Goal: Task Accomplishment & Management: Manage account settings

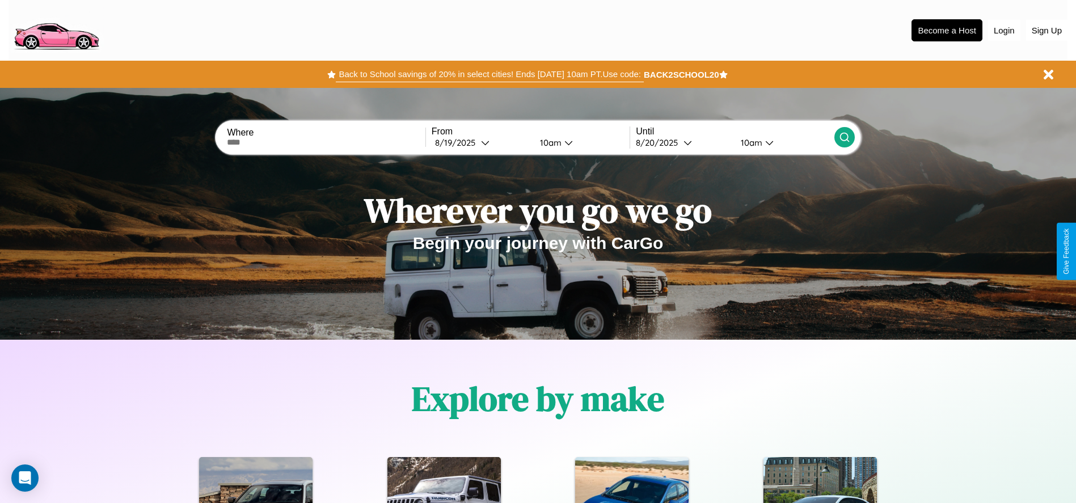
click at [489, 74] on button "Back to School savings of 20% in select cities! Ends [DATE] 10am PT. Use code:" at bounding box center [489, 74] width 307 height 16
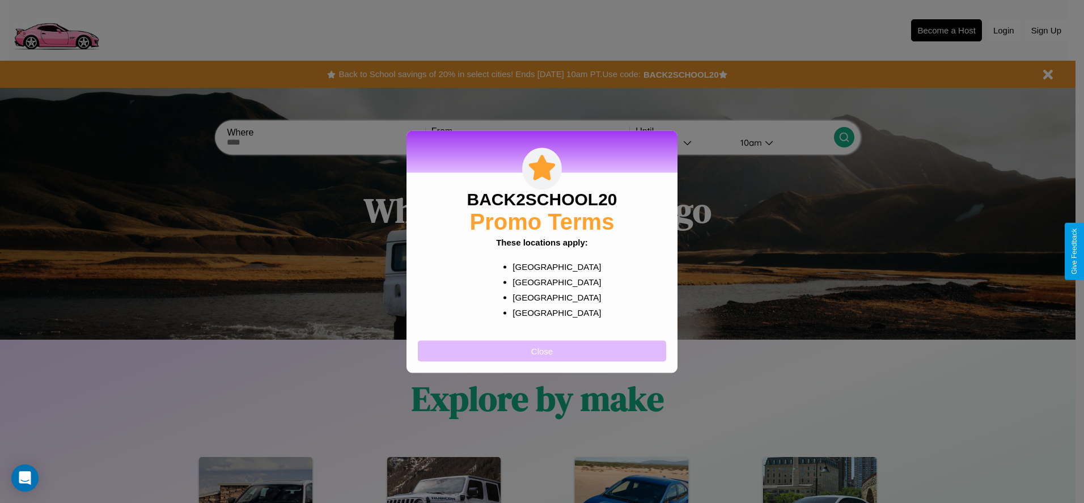
click at [542, 351] on button "Close" at bounding box center [542, 350] width 248 height 21
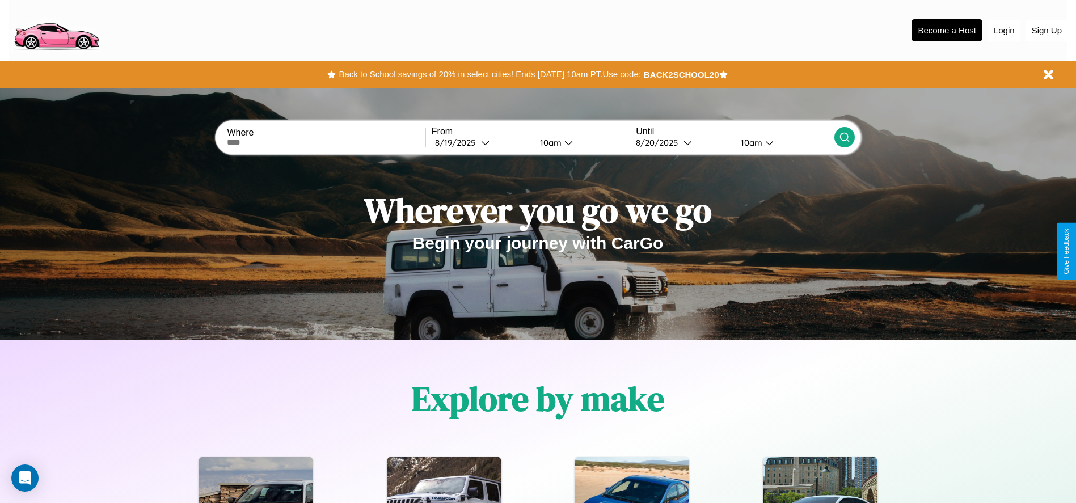
click at [1004, 30] on button "Login" at bounding box center [1004, 31] width 32 height 22
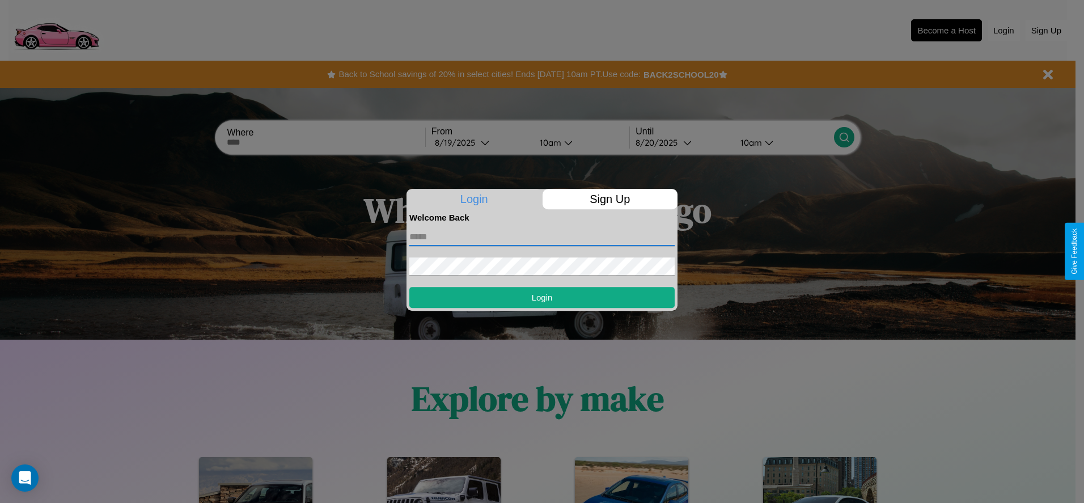
click at [542, 237] on input "text" at bounding box center [541, 237] width 265 height 18
type input "**********"
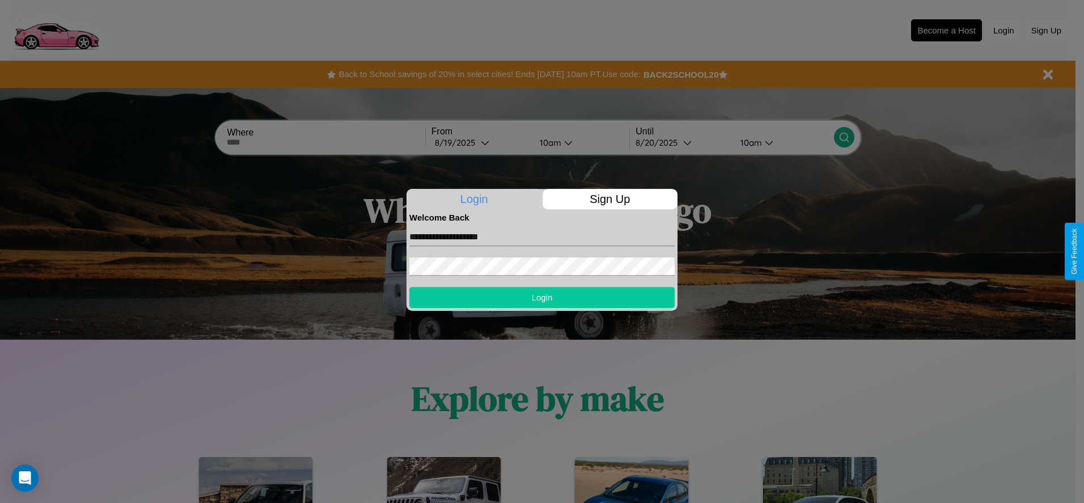
click at [542, 297] on button "Login" at bounding box center [541, 297] width 265 height 21
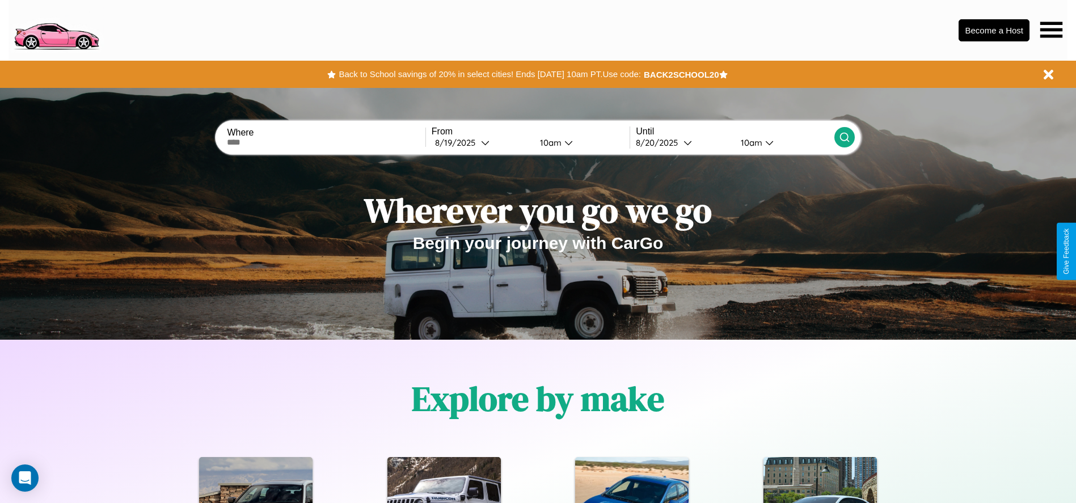
click at [1051, 29] on icon at bounding box center [1051, 30] width 22 height 16
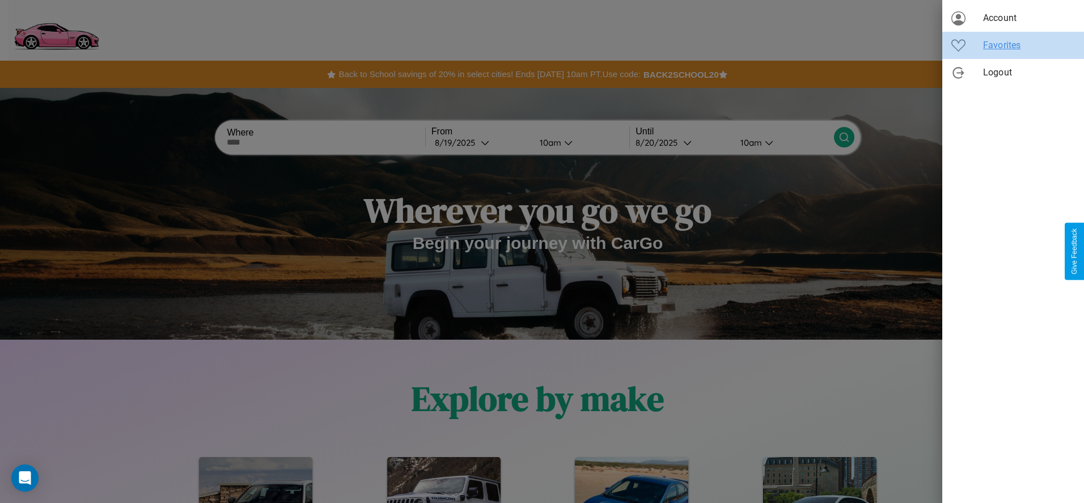
click at [1014, 45] on span "Favorites" at bounding box center [1029, 46] width 92 height 14
